Goal: Task Accomplishment & Management: Manage account settings

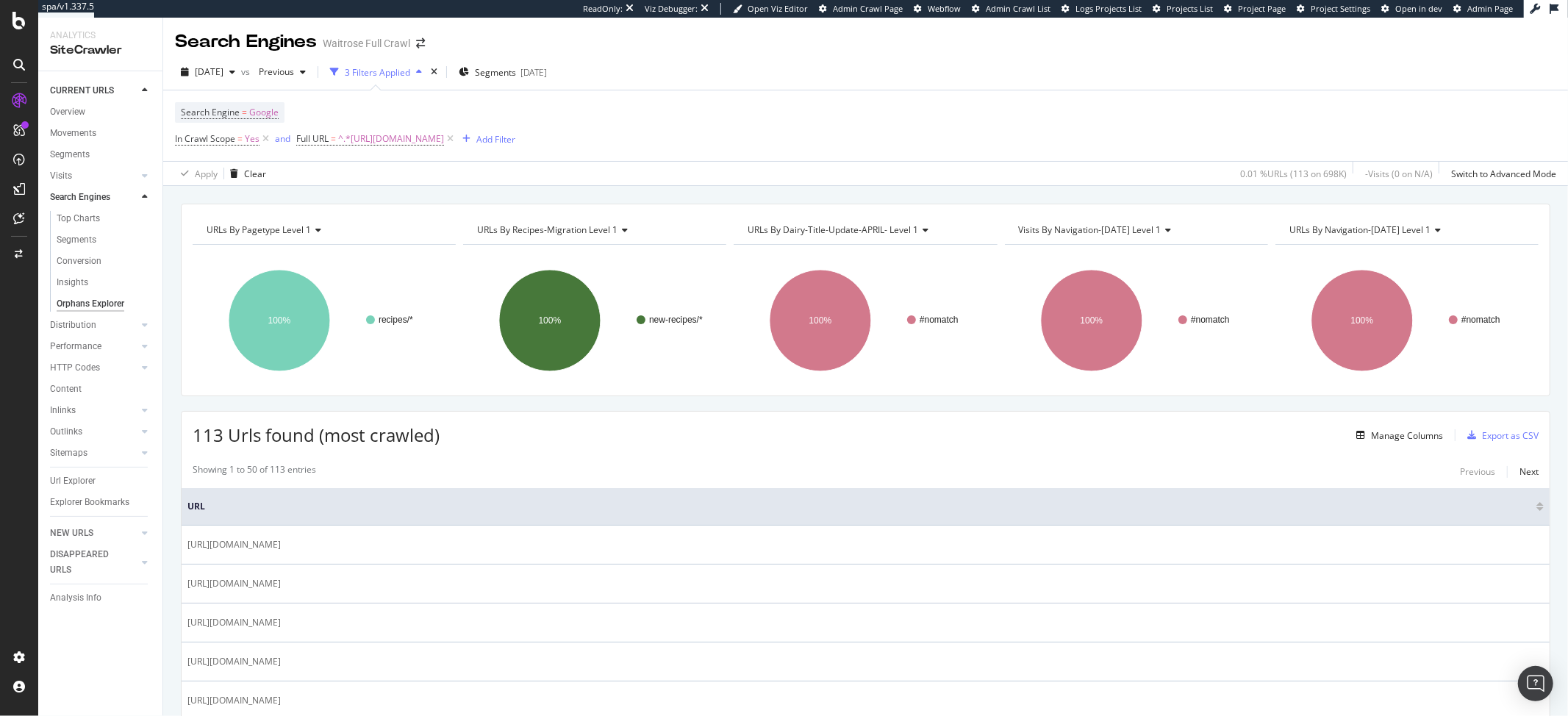
click at [846, 77] on div "2025 Aug. 27th vs Previous 3 Filters Applied Segments 2025-07-29" at bounding box center [865, 74] width 1405 height 29
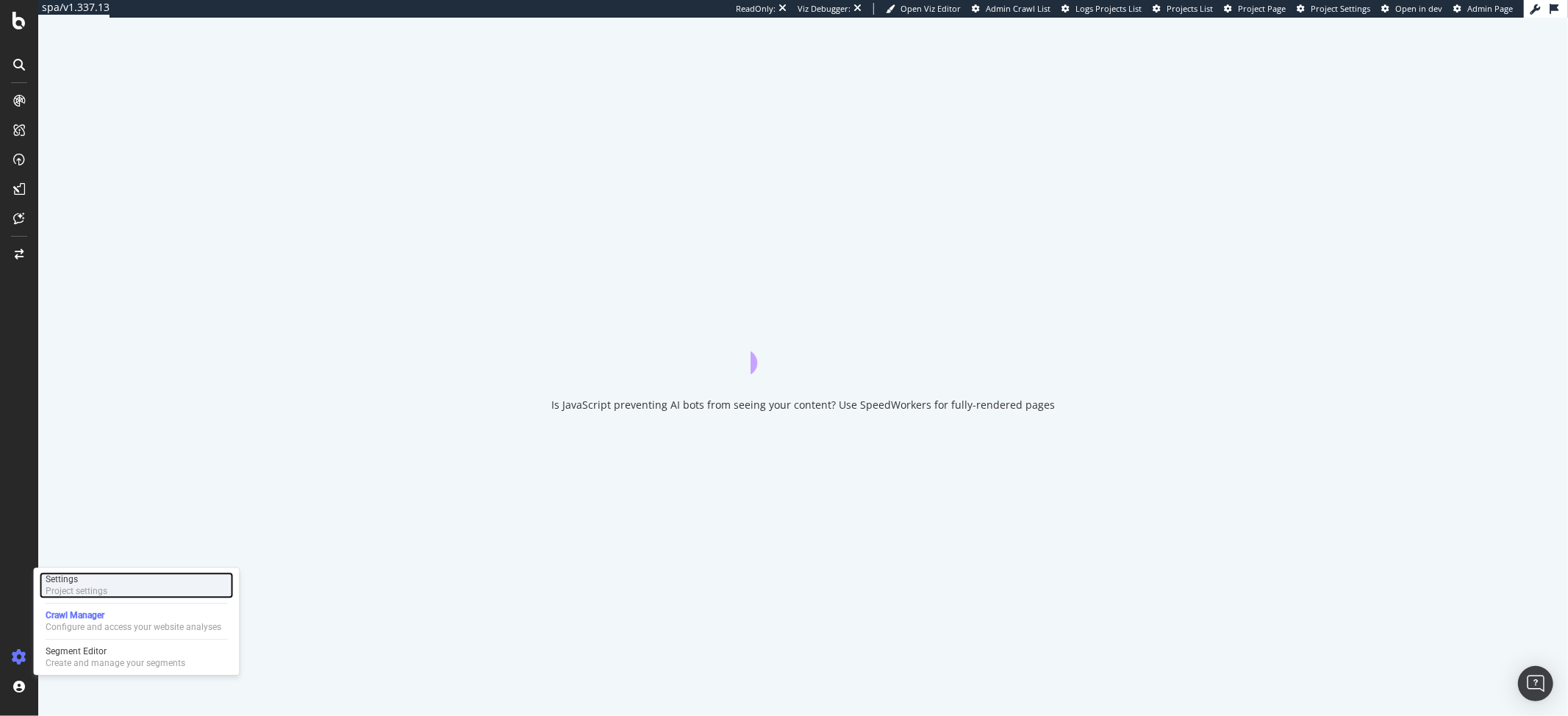
click at [57, 589] on div "Project settings" at bounding box center [77, 591] width 62 height 12
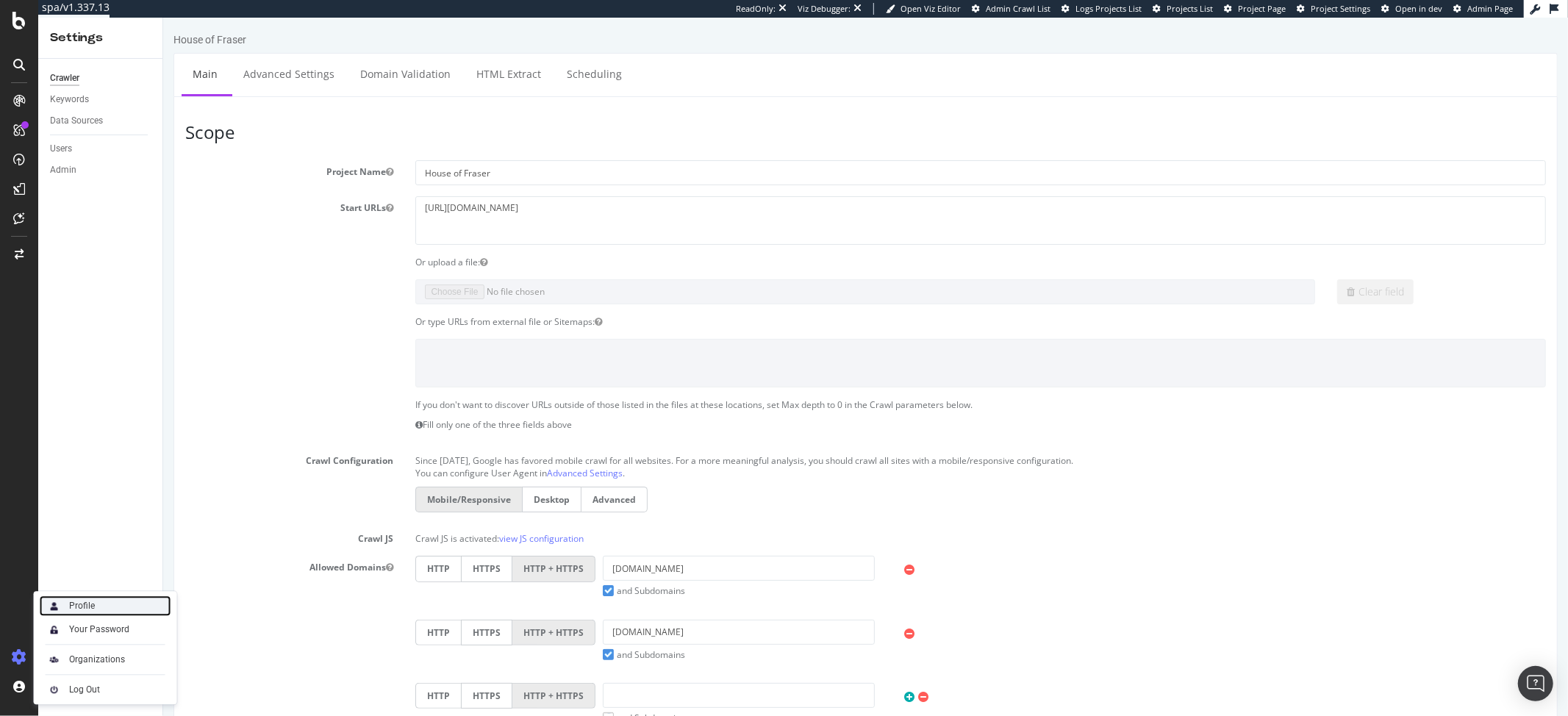
click at [79, 606] on div "Profile" at bounding box center [82, 606] width 26 height 12
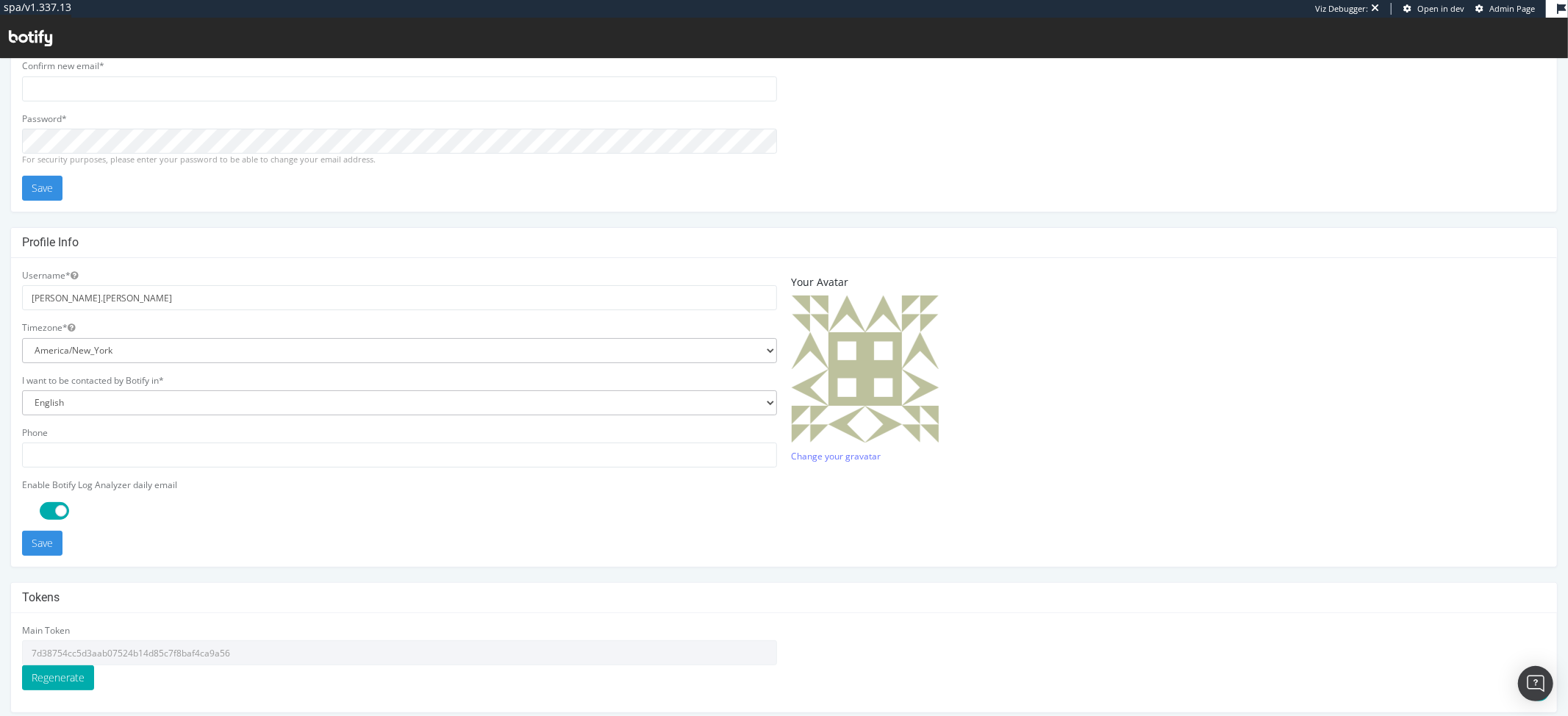
scroll to position [269, 0]
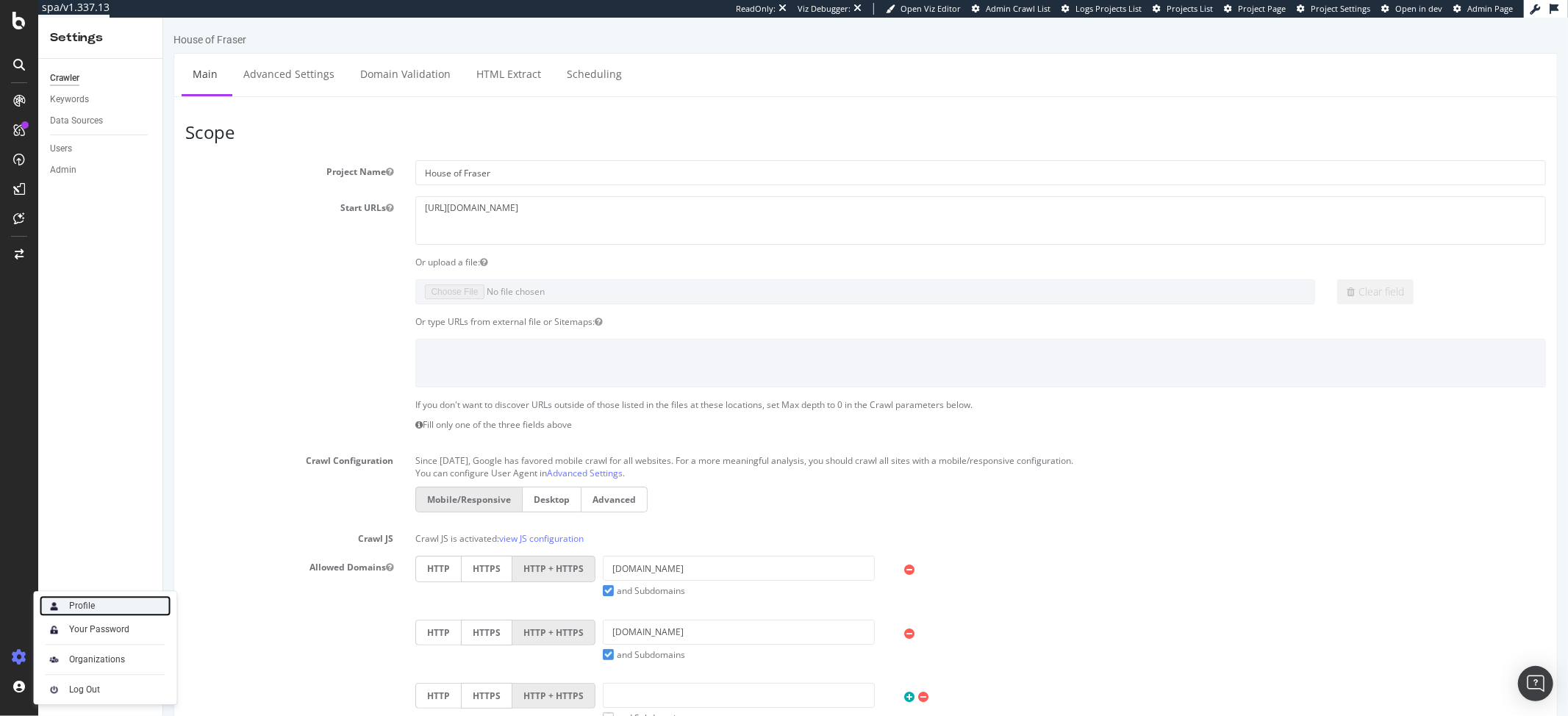
click at [84, 603] on div "Profile" at bounding box center [82, 606] width 26 height 12
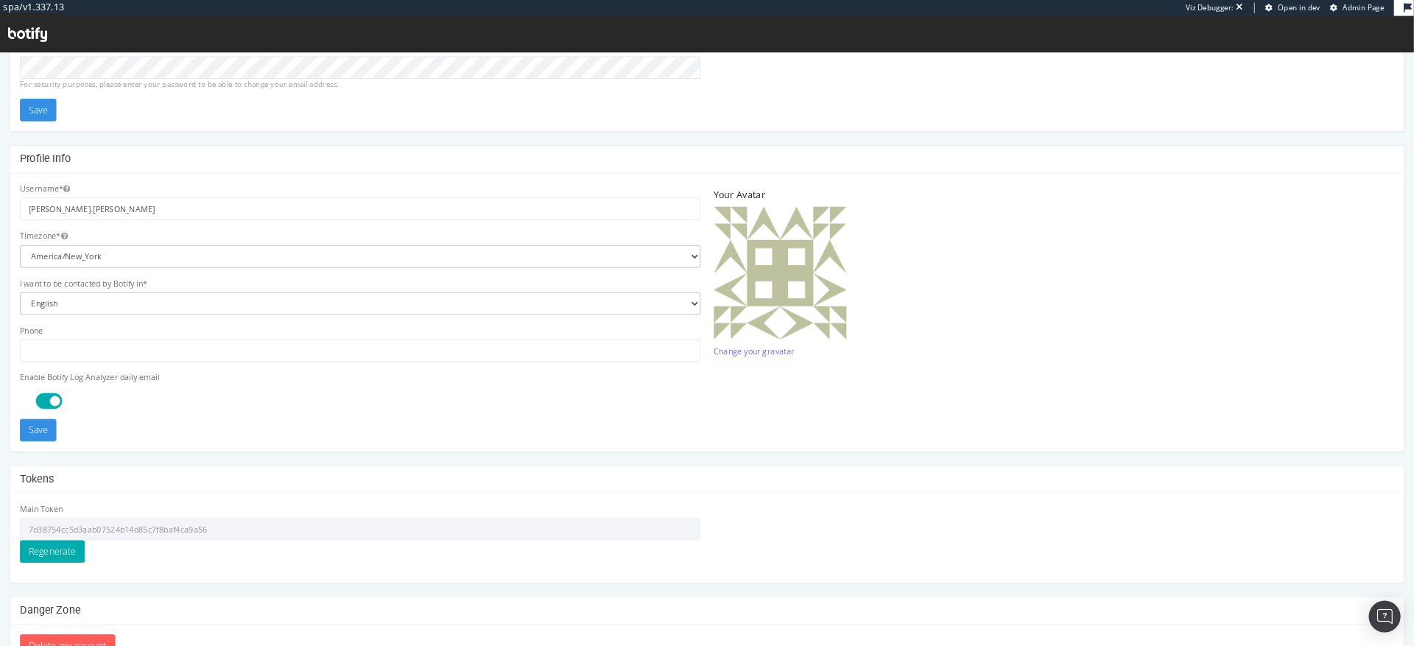
scroll to position [269, 0]
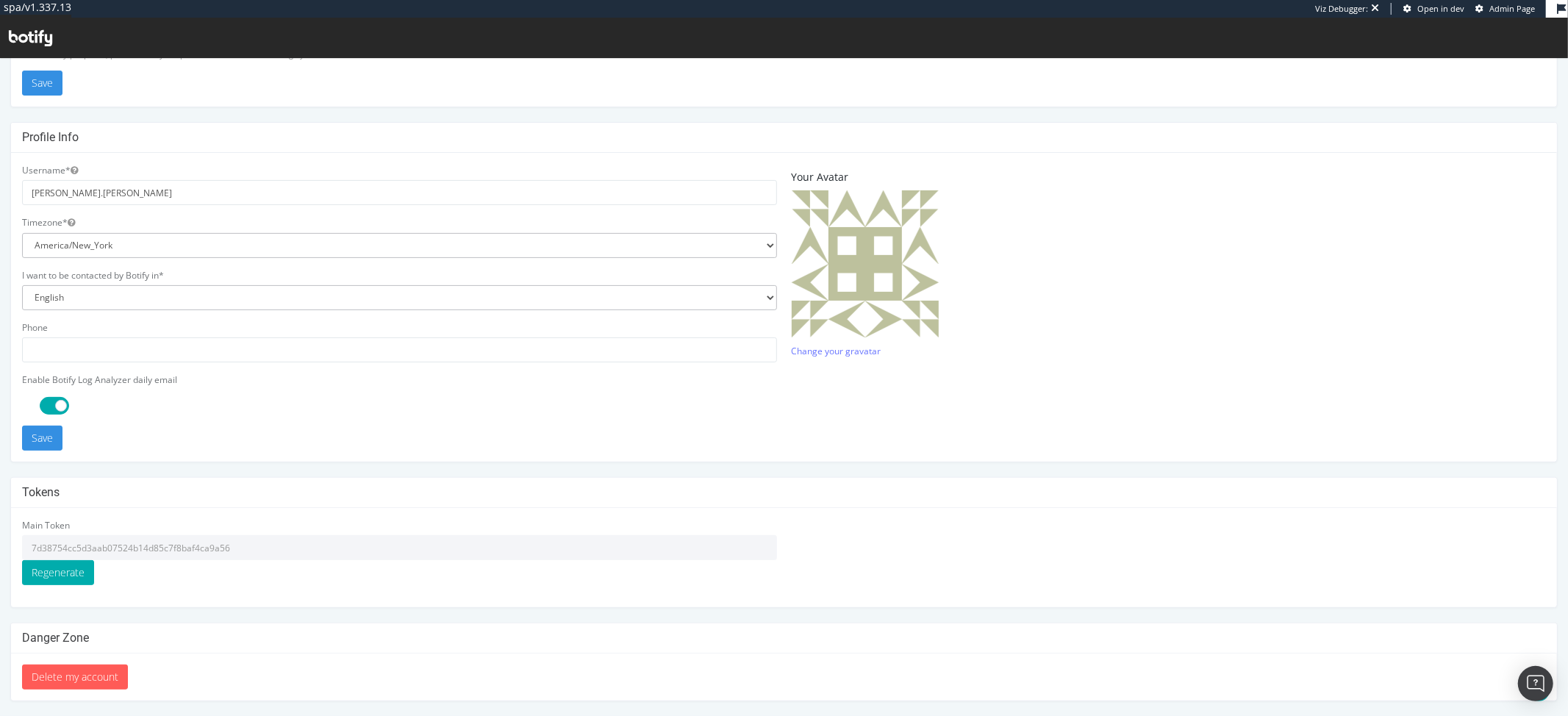
click at [166, 546] on input "7d38754cc5d3aab07524b14d85c7f8baf4ca9a56" at bounding box center [399, 546] width 755 height 25
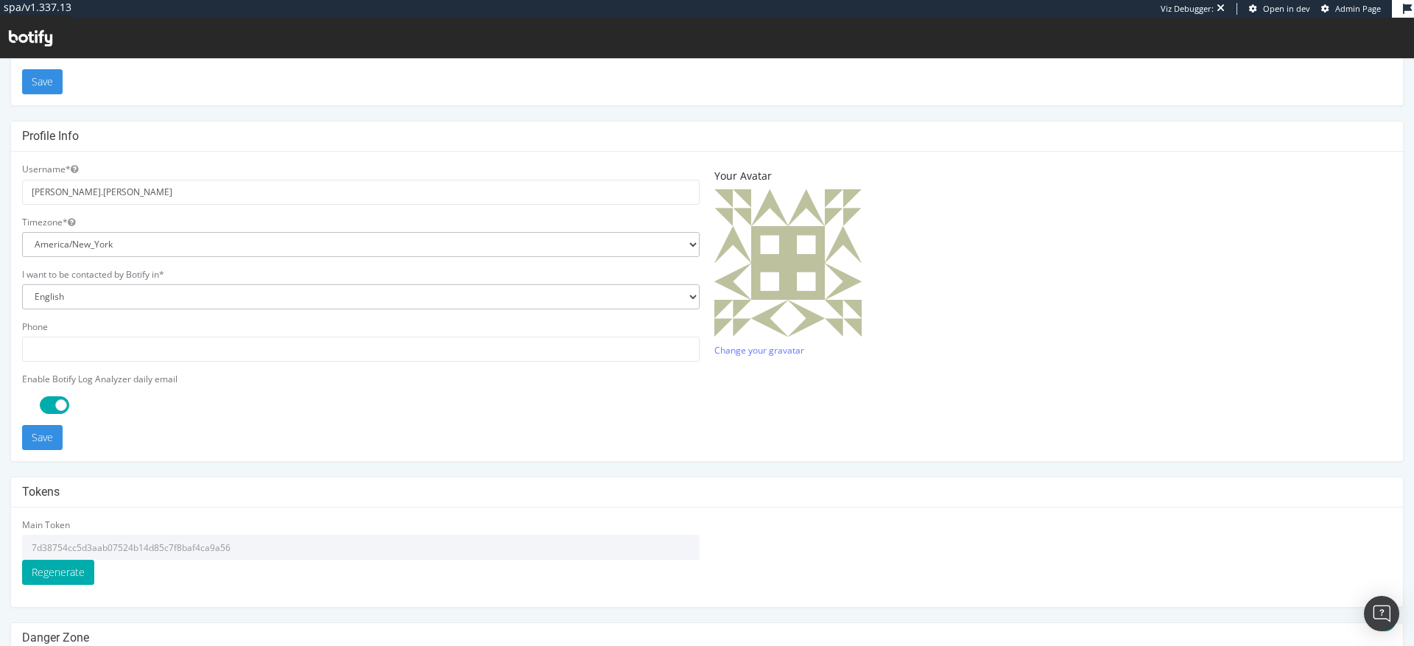
scroll to position [339, 0]
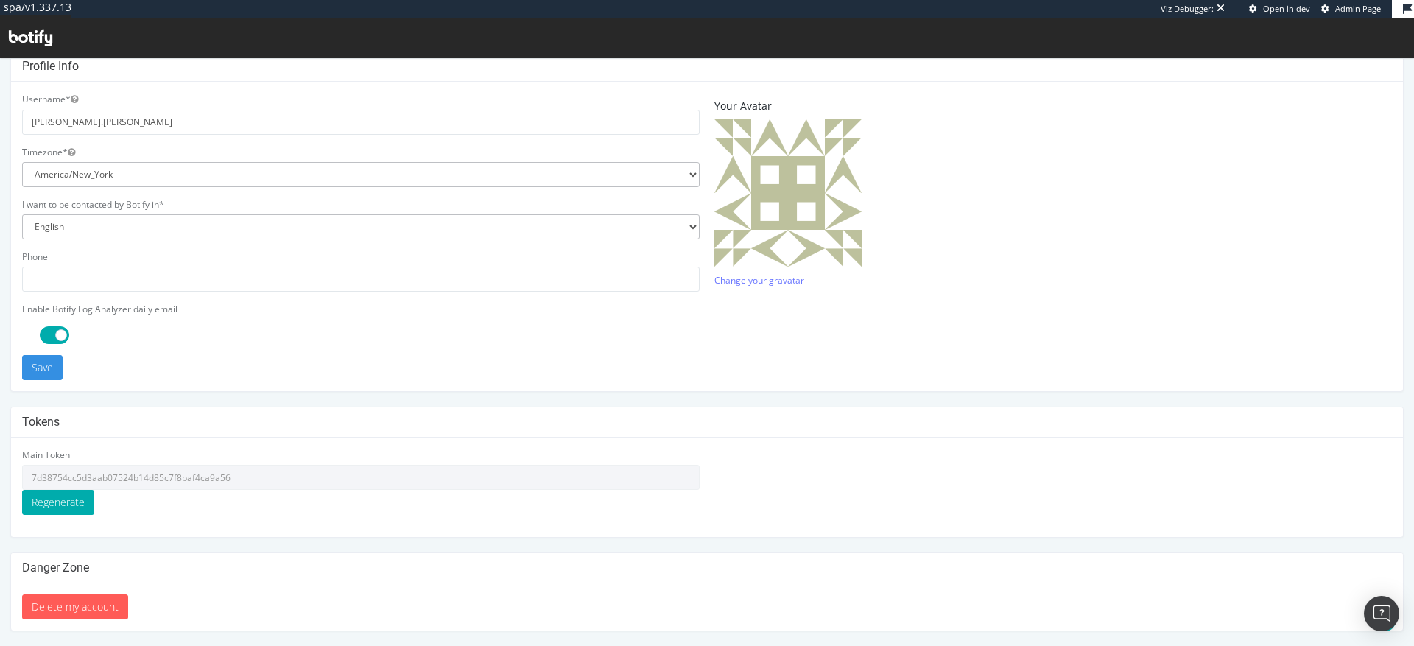
click at [591, 403] on div "Email address Your current email is: [PERSON_NAME][EMAIL_ADDRESS][PERSON_NAME][…" at bounding box center [707, 190] width 1414 height 882
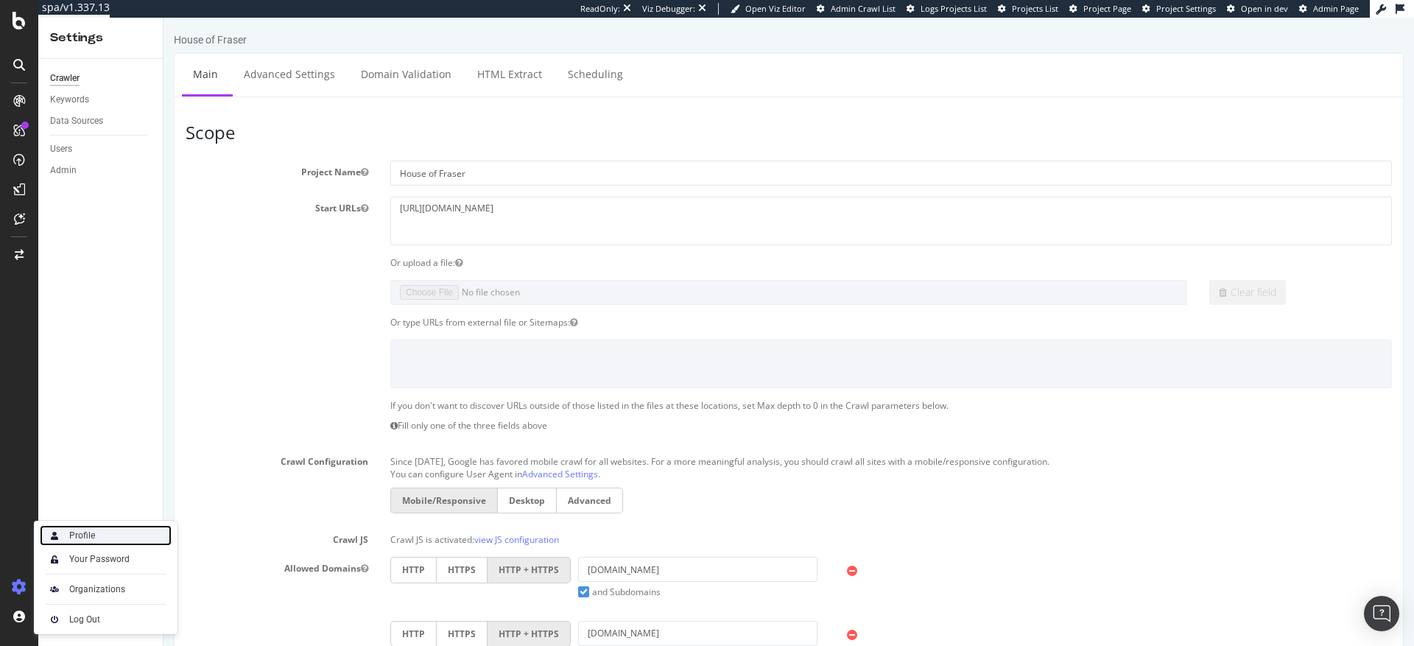
click at [71, 542] on div "Profile" at bounding box center [106, 535] width 132 height 21
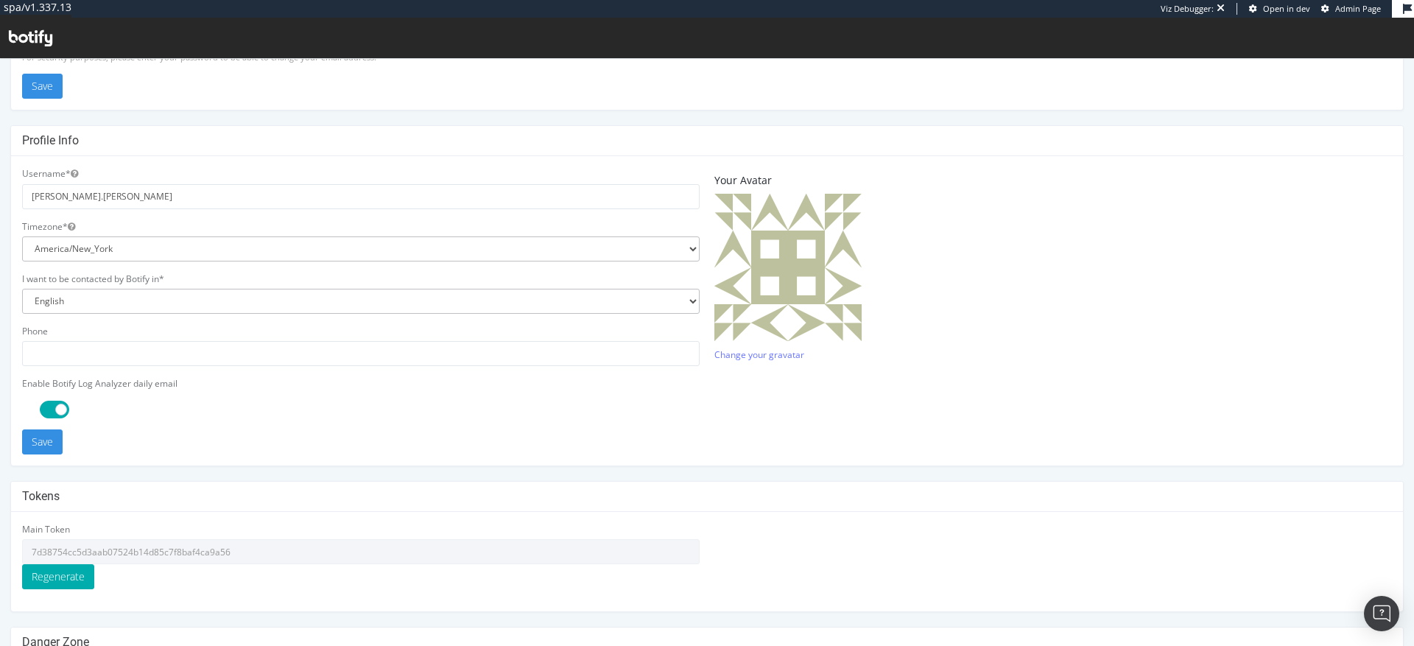
scroll to position [339, 0]
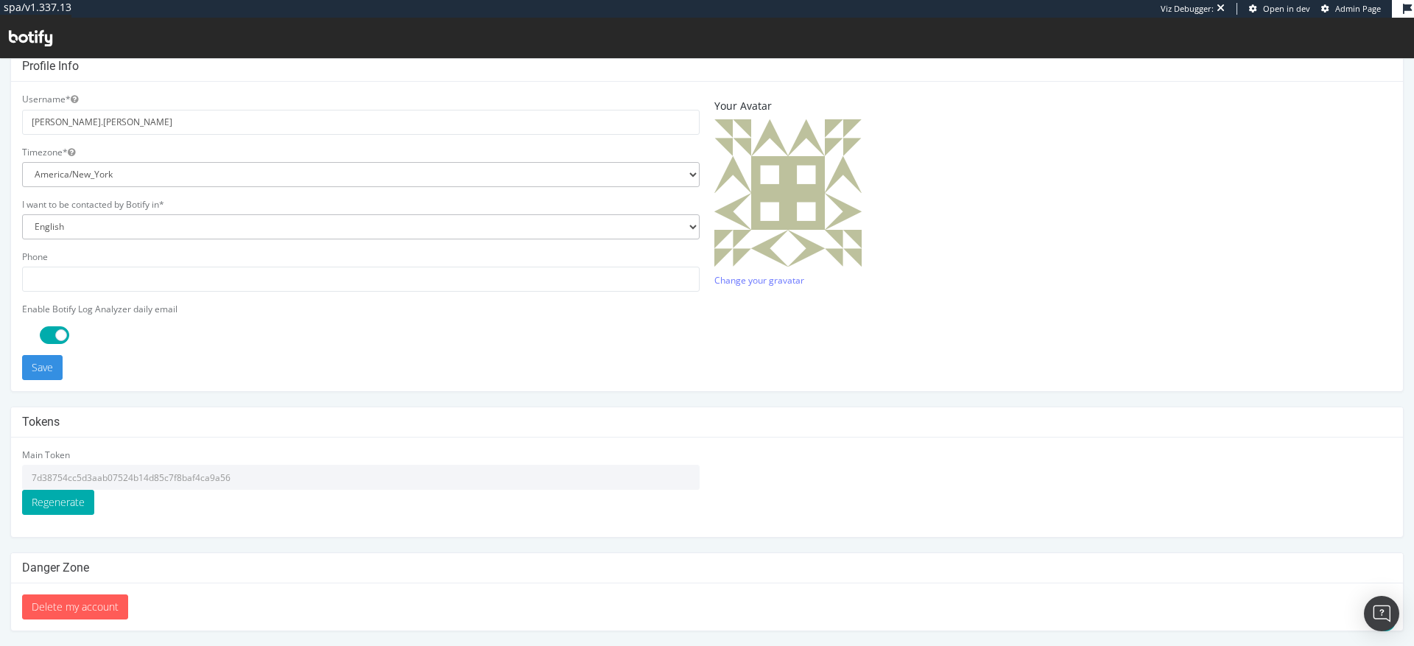
click at [151, 476] on input "7d38754cc5d3aab07524b14d85c7f8baf4ca9a56" at bounding box center [360, 477] width 677 height 25
